Goal: Information Seeking & Learning: Learn about a topic

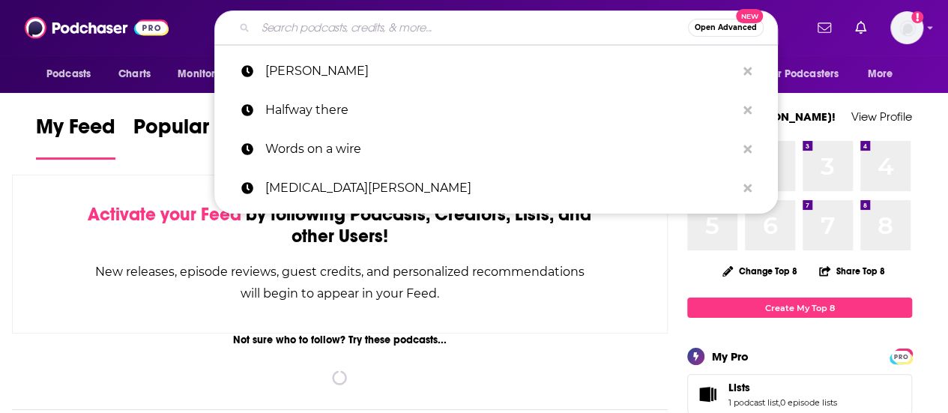
click at [307, 29] on input "Search podcasts, credits, & more..." at bounding box center [472, 28] width 432 height 24
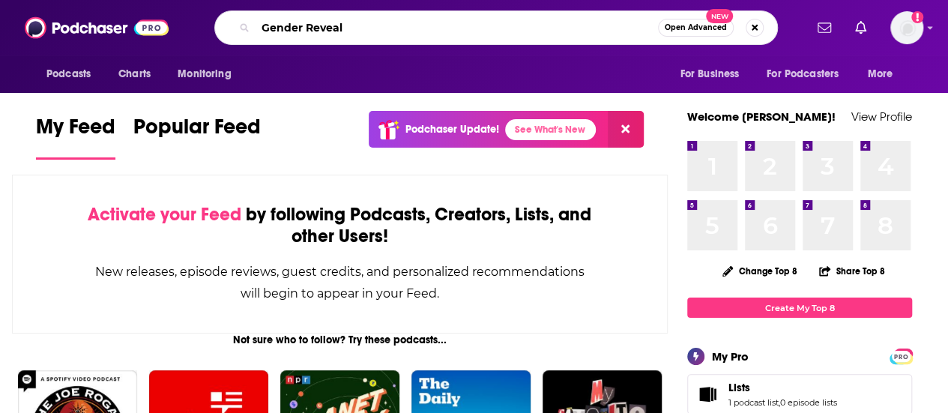
type input "Gender Reveal"
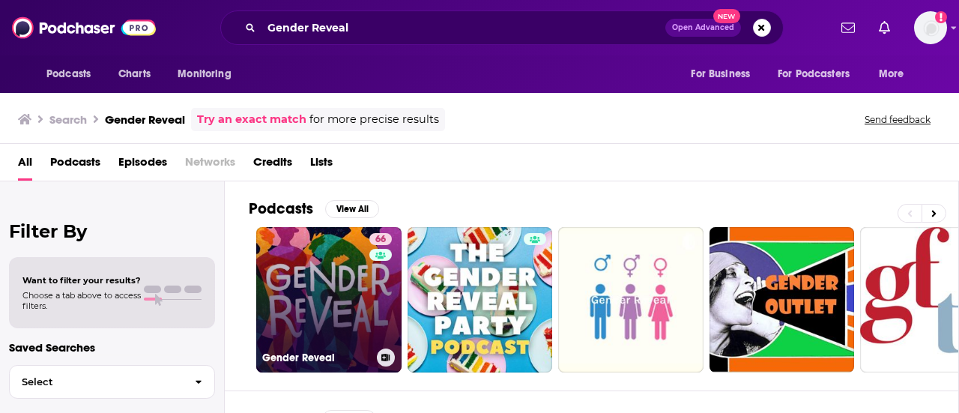
click at [294, 280] on link "66 Gender Reveal" at bounding box center [328, 299] width 145 height 145
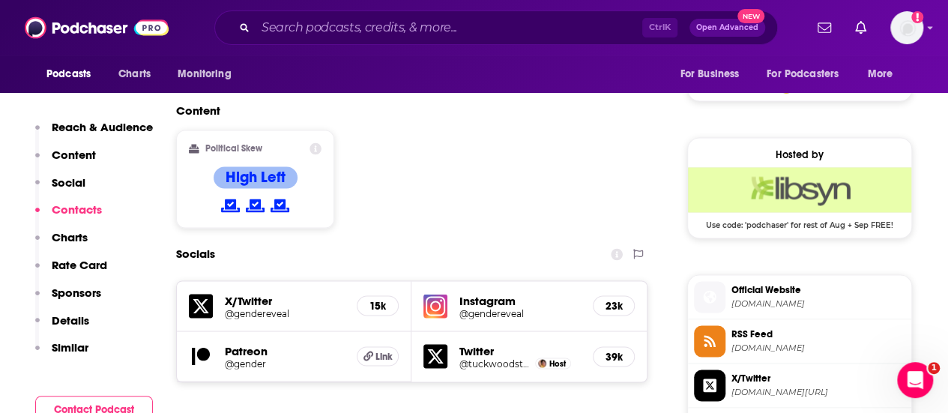
scroll to position [1157, 0]
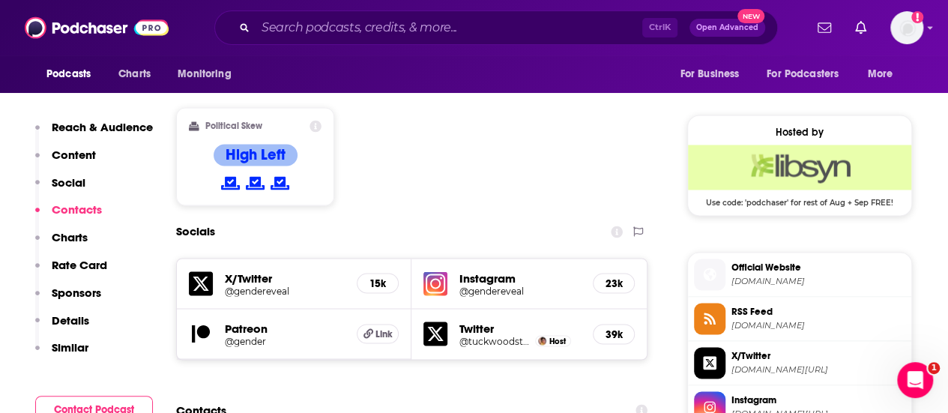
click at [764, 262] on span "Official Website" at bounding box center [818, 266] width 174 height 13
